Goal: Navigation & Orientation: Understand site structure

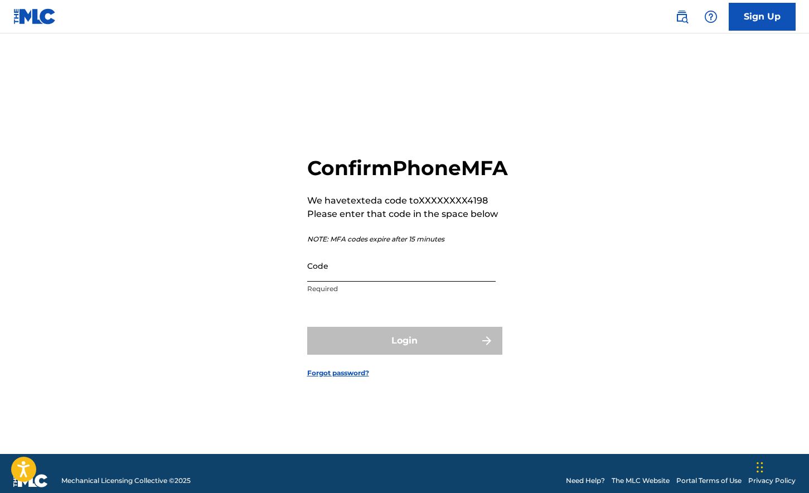
click at [423, 281] on input "Code" at bounding box center [401, 266] width 189 height 32
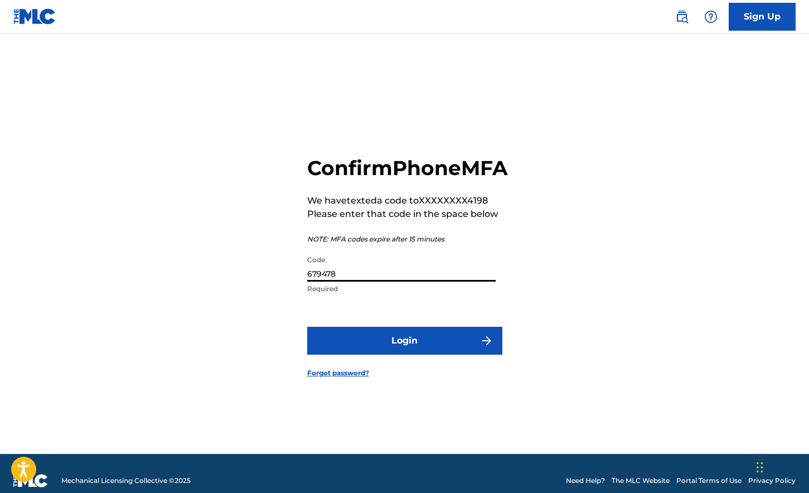
type input "679478"
click at [307, 327] on button "Login" at bounding box center [404, 341] width 195 height 28
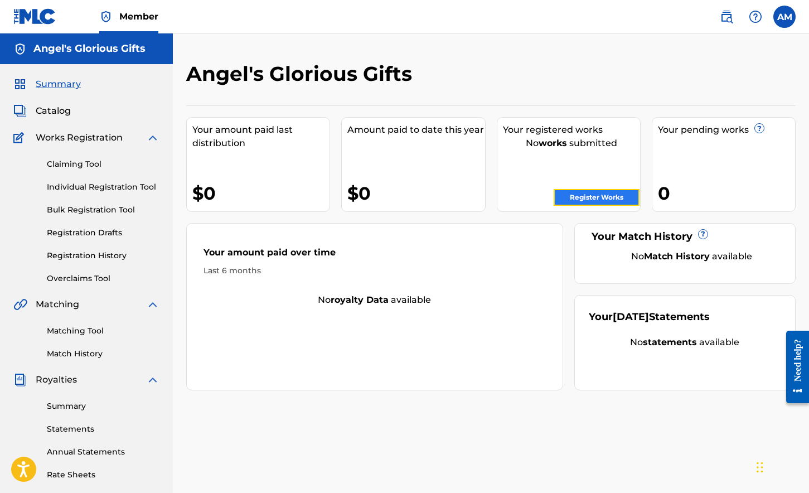
click at [558, 195] on link "Register Works" at bounding box center [597, 197] width 86 height 17
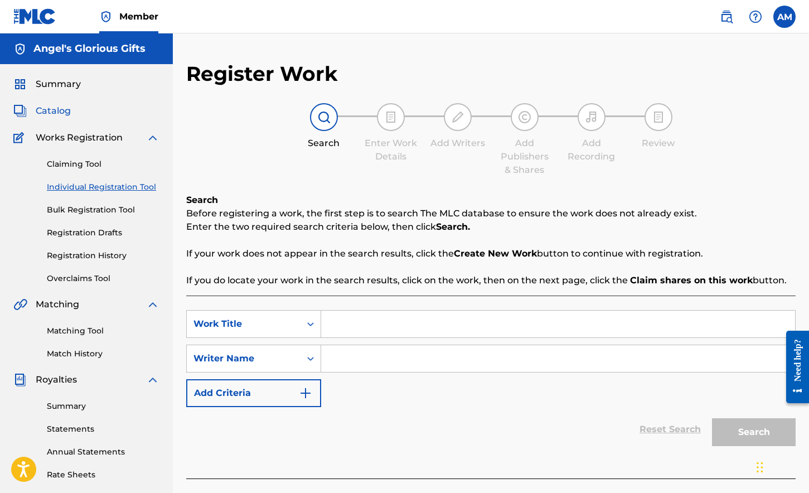
click at [59, 108] on span "Catalog" at bounding box center [53, 110] width 35 height 13
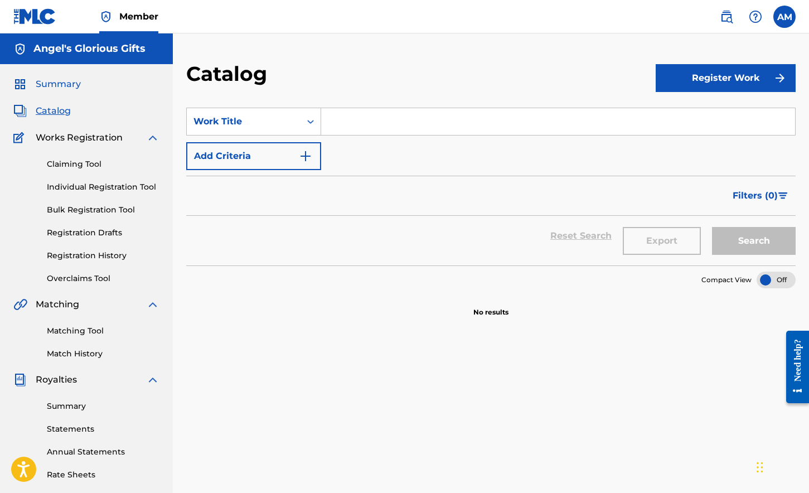
click at [73, 81] on span "Summary" at bounding box center [58, 84] width 45 height 13
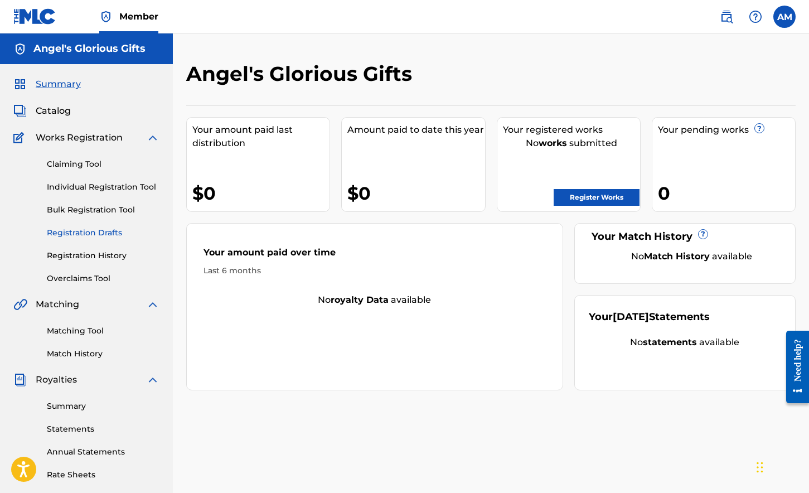
click at [79, 232] on link "Registration Drafts" at bounding box center [103, 233] width 113 height 12
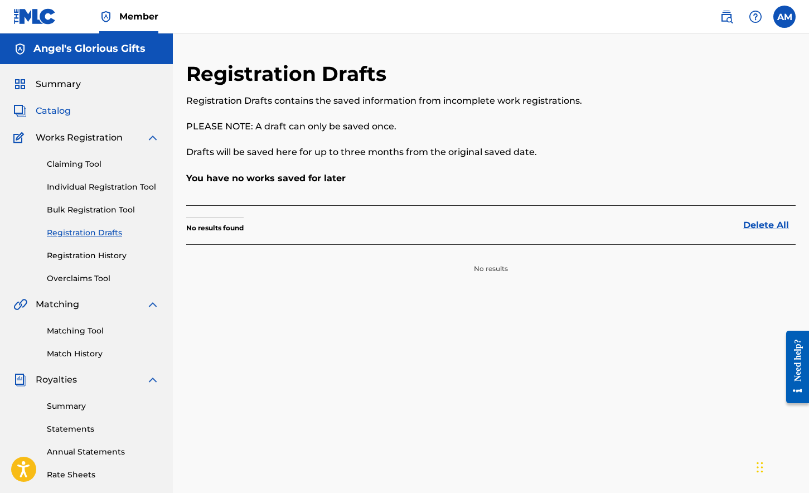
click at [59, 109] on span "Catalog" at bounding box center [53, 110] width 35 height 13
